Goal: Information Seeking & Learning: Check status

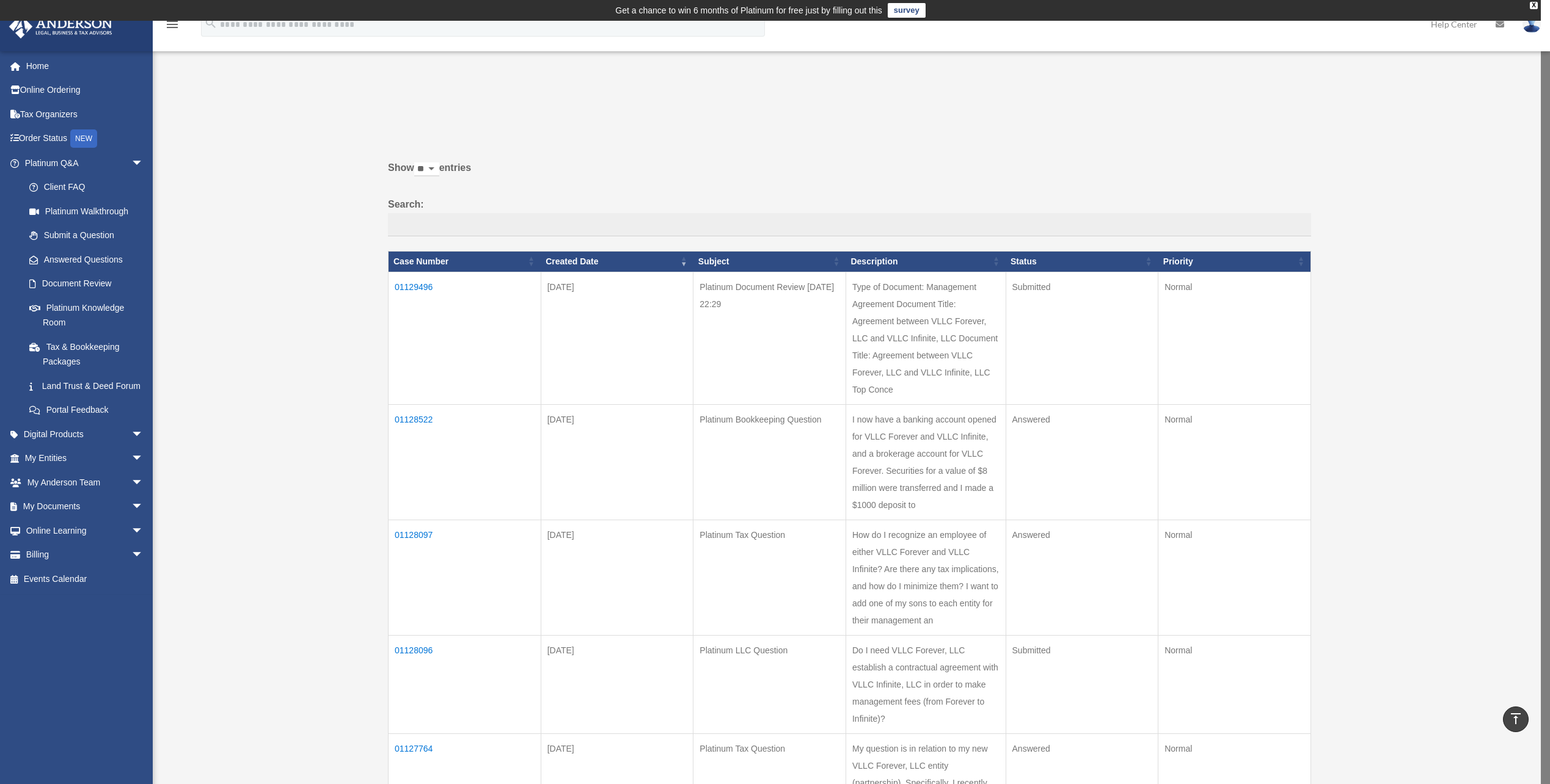
scroll to position [244, 0]
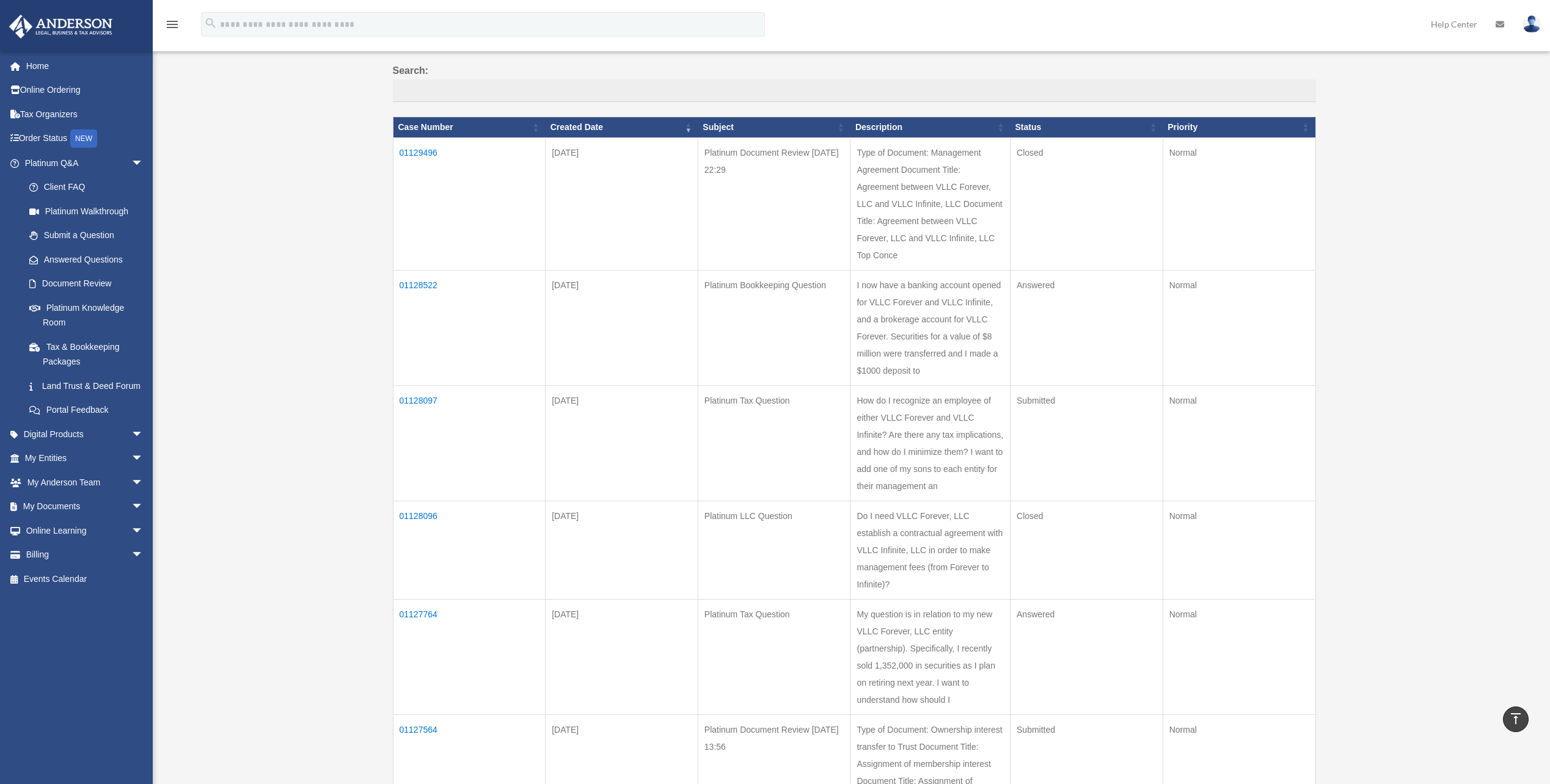
scroll to position [81, 0]
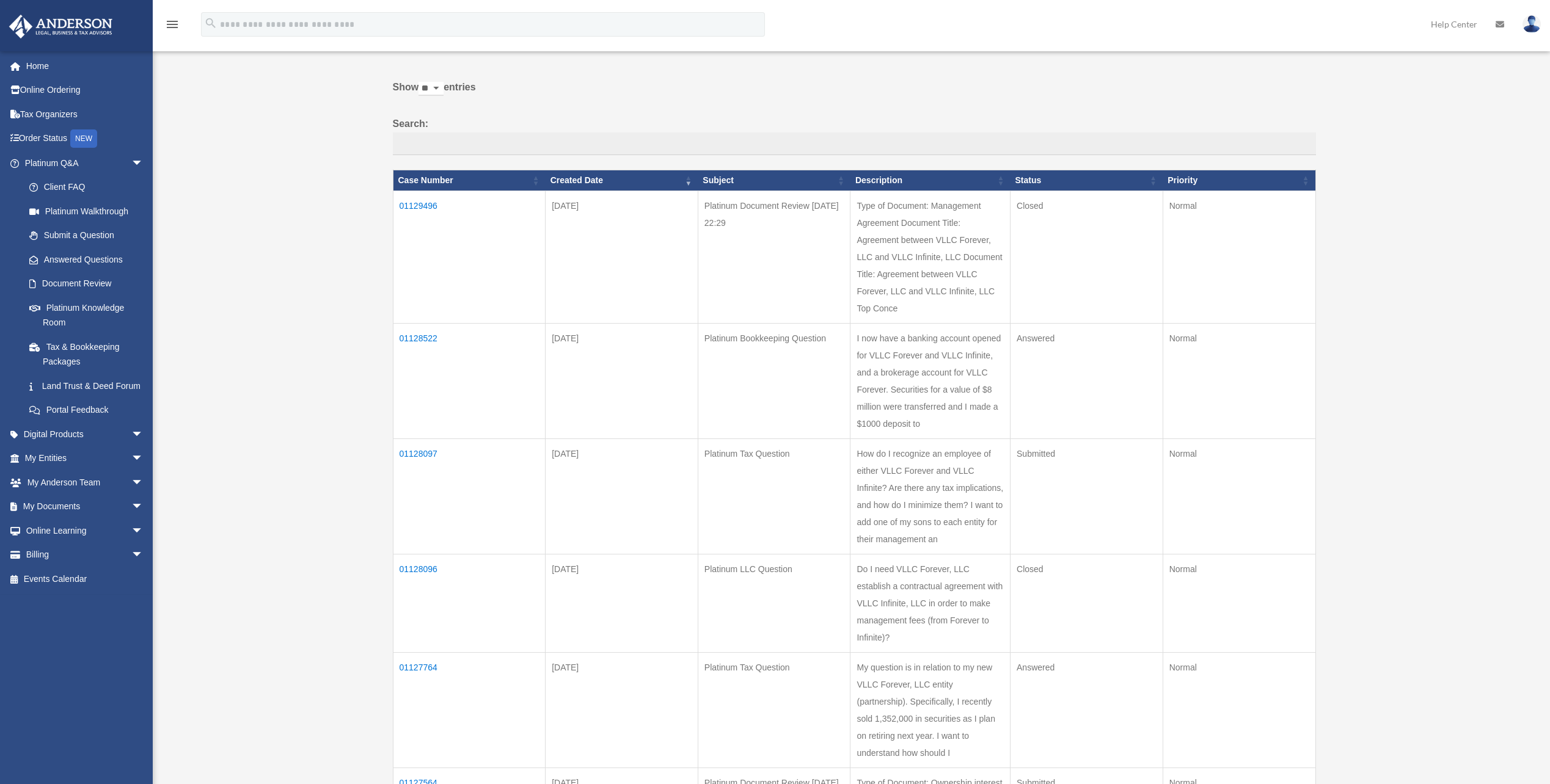
click at [433, 216] on td "01129496" at bounding box center [469, 257] width 153 height 132
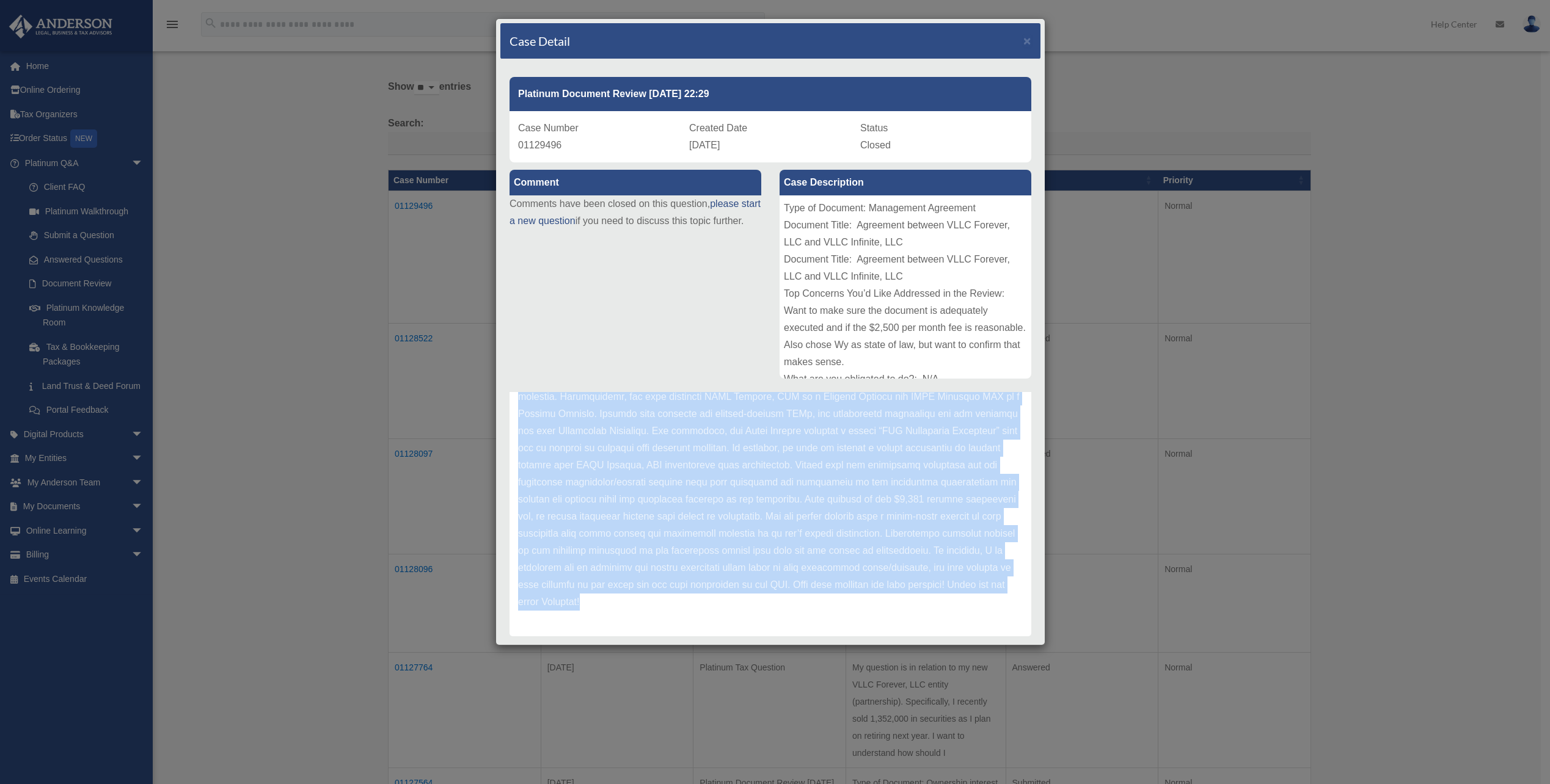
scroll to position [28, 0]
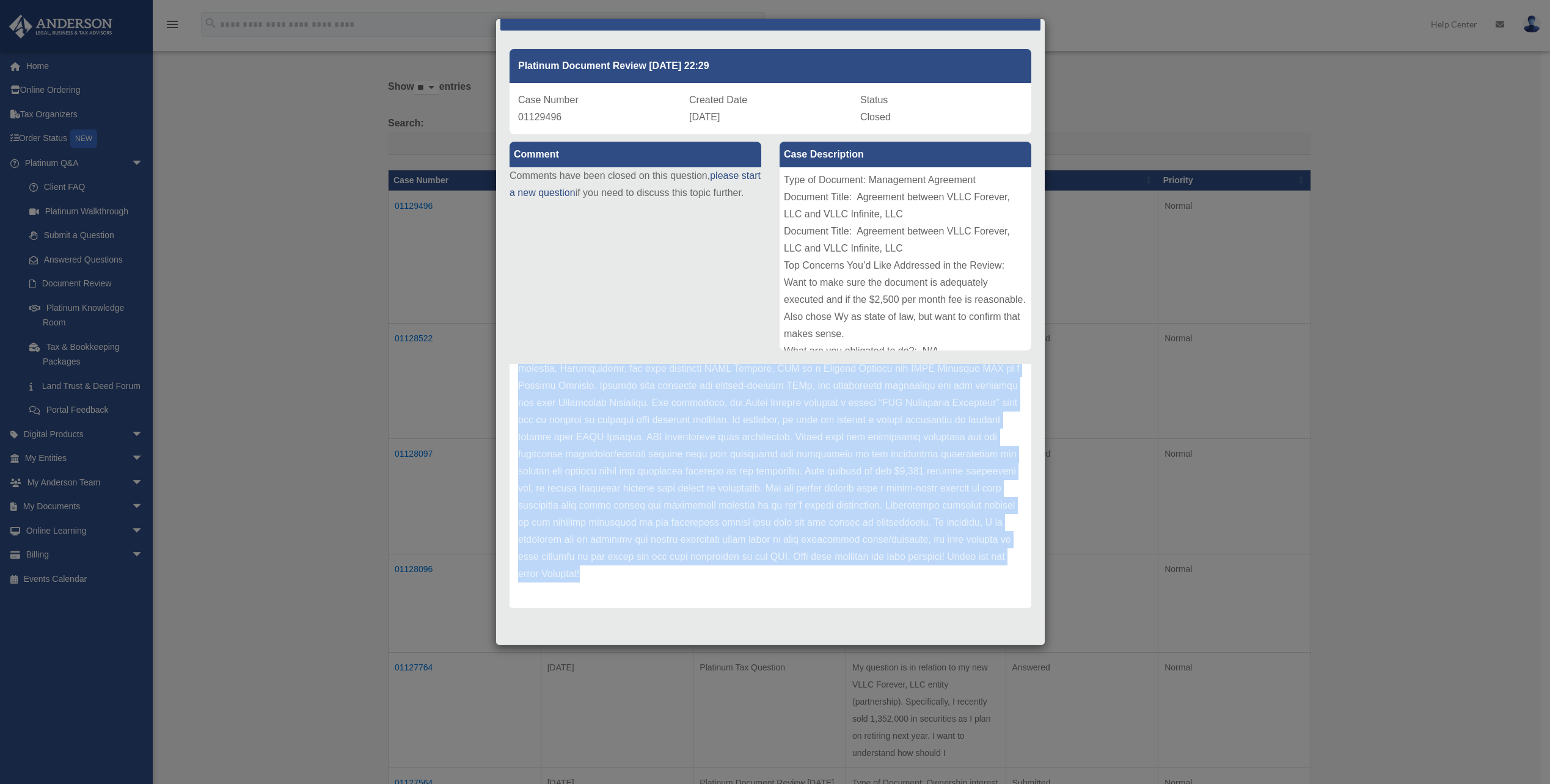
drag, startPoint x: 520, startPoint y: 464, endPoint x: 878, endPoint y: 585, distance: 377.9
click at [878, 585] on div "Update date : 10-02-2025" at bounding box center [770, 412] width 522 height 394
copy p "Glad to help! Thank you for submitting your Agreement between VLLC Forever, LLC…"
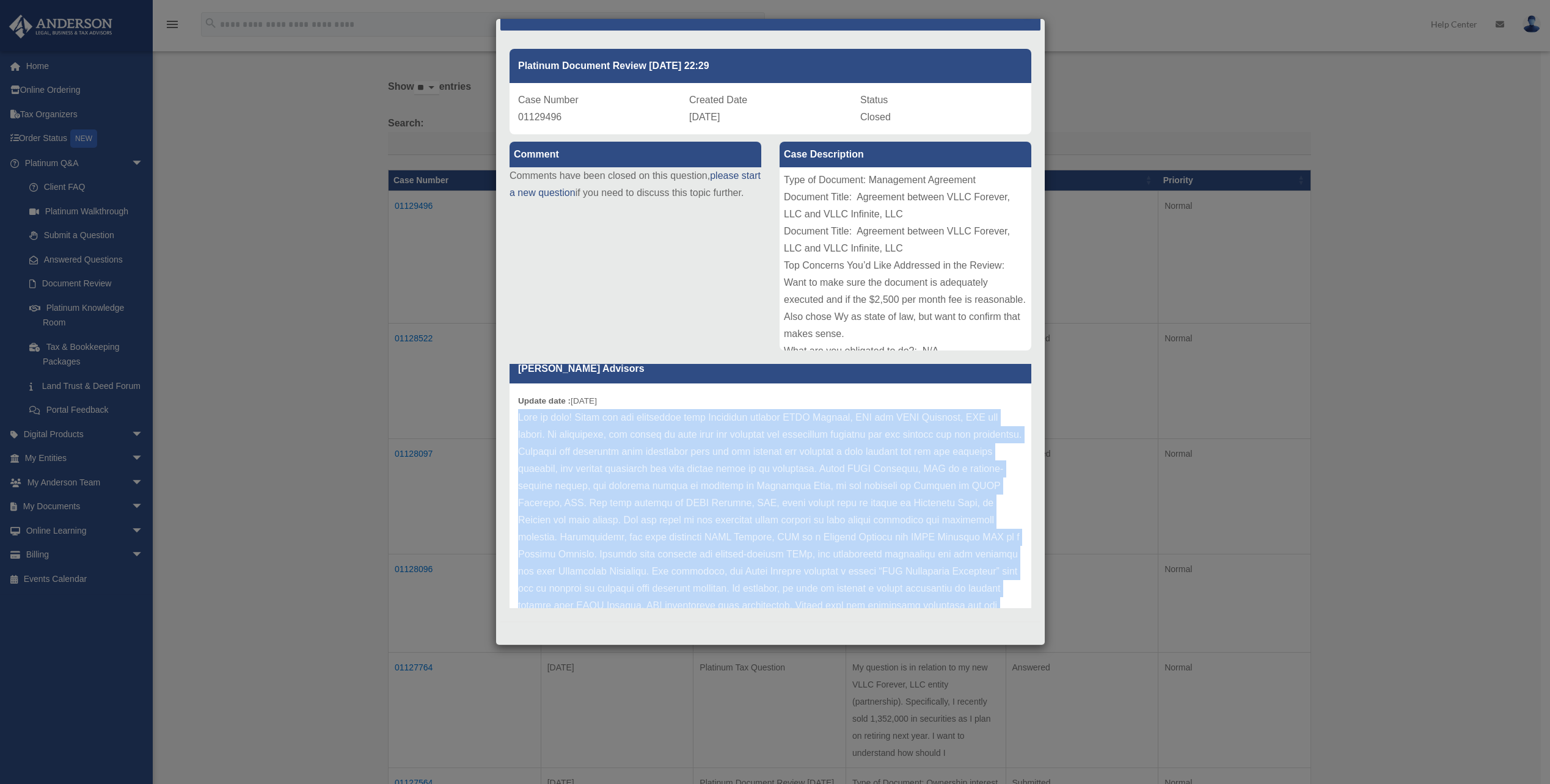
scroll to position [0, 0]
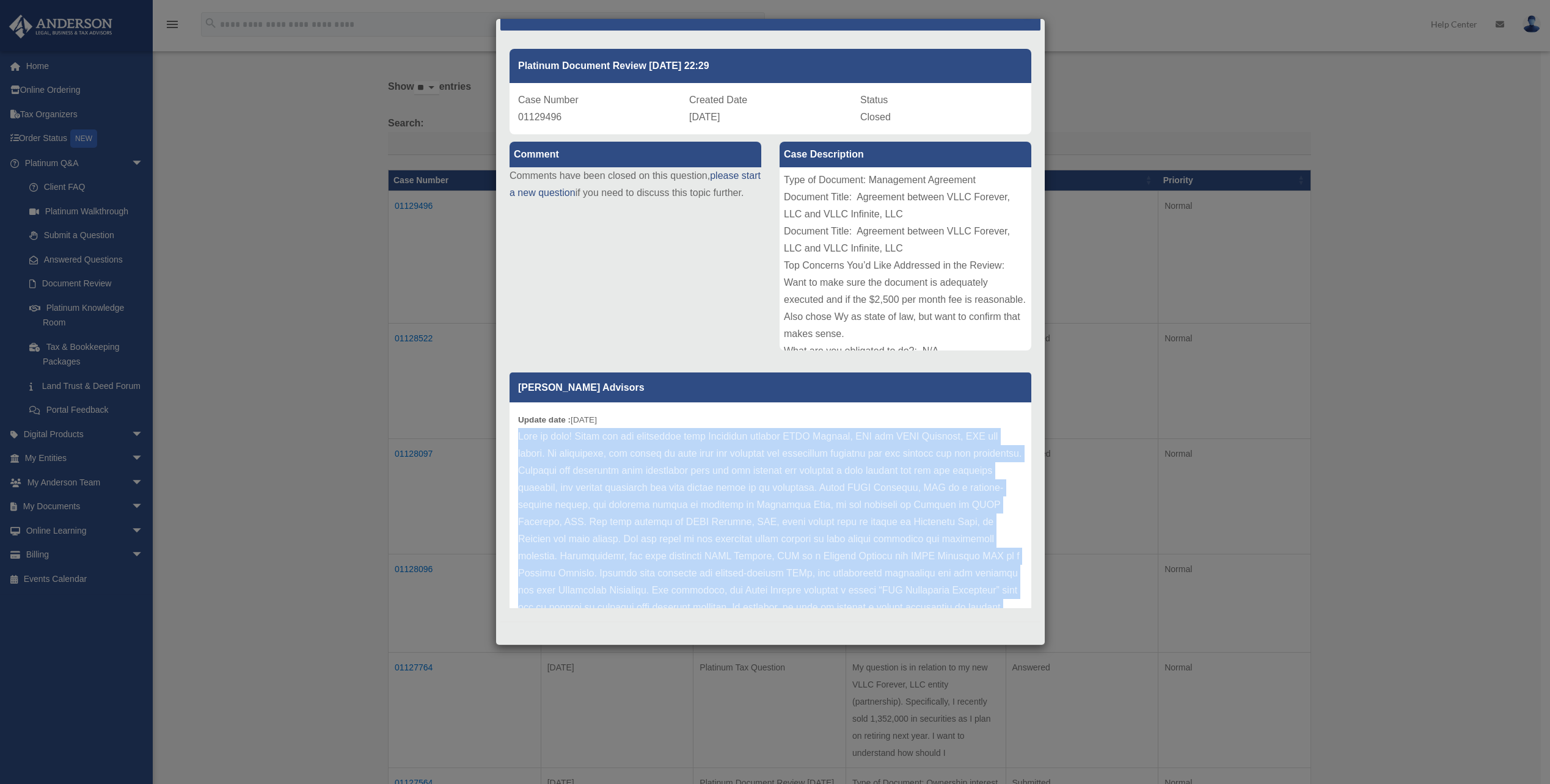
click at [624, 450] on p at bounding box center [770, 599] width 505 height 342
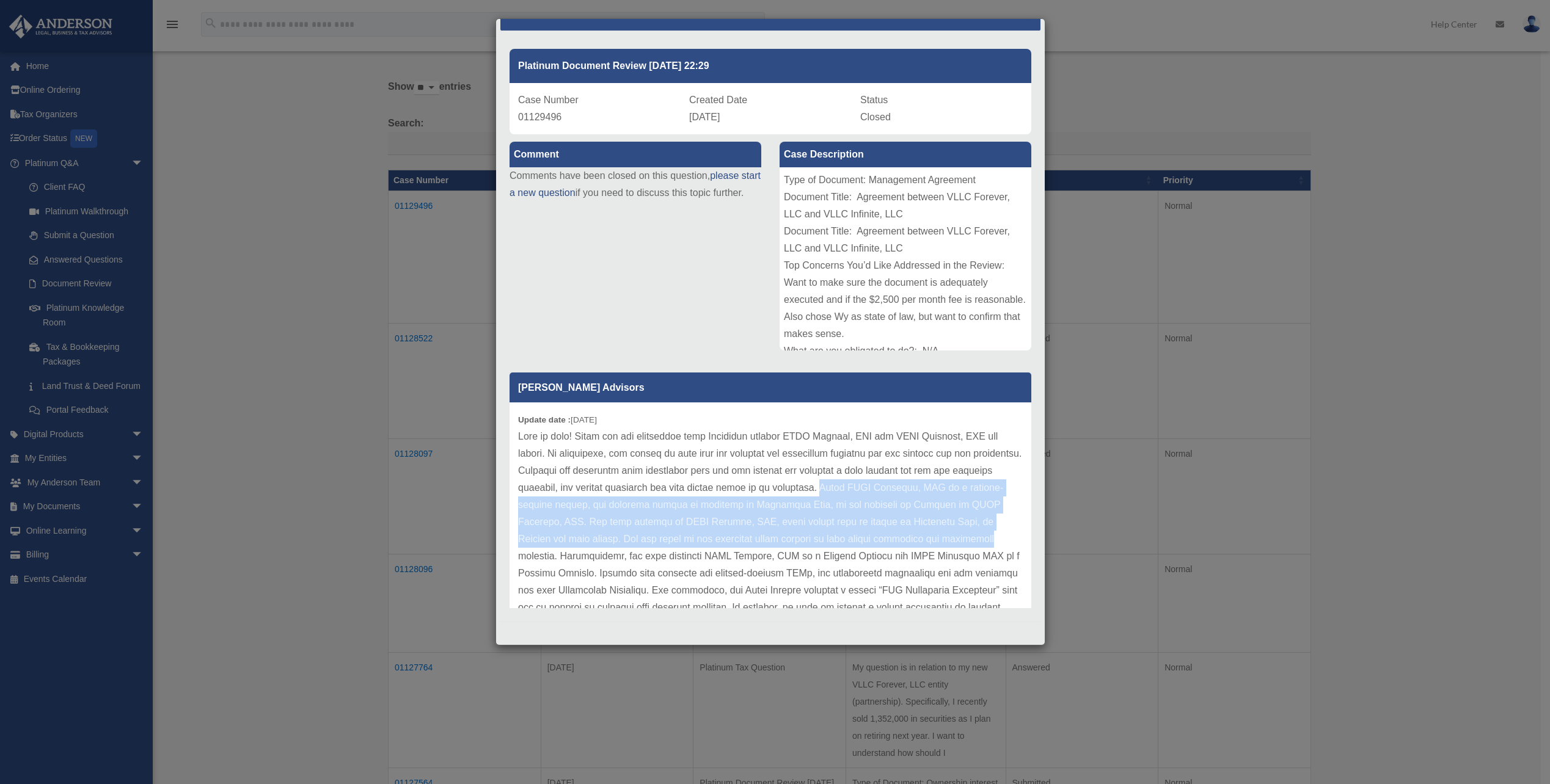
drag, startPoint x: 869, startPoint y: 487, endPoint x: 1001, endPoint y: 538, distance: 141.5
click at [1001, 538] on p at bounding box center [770, 599] width 505 height 342
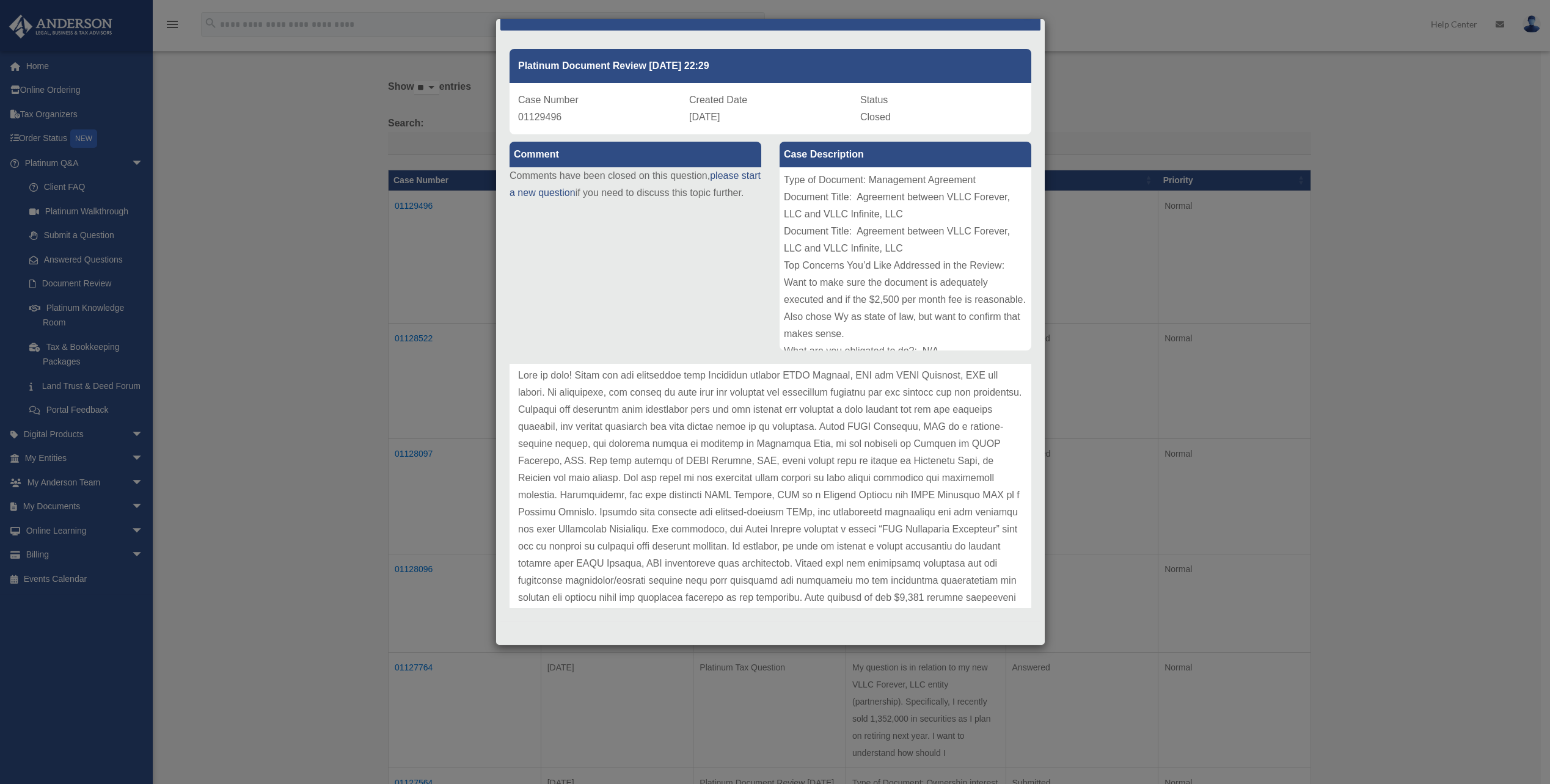
click at [557, 496] on p at bounding box center [770, 538] width 505 height 342
